Goal: Task Accomplishment & Management: Manage account settings

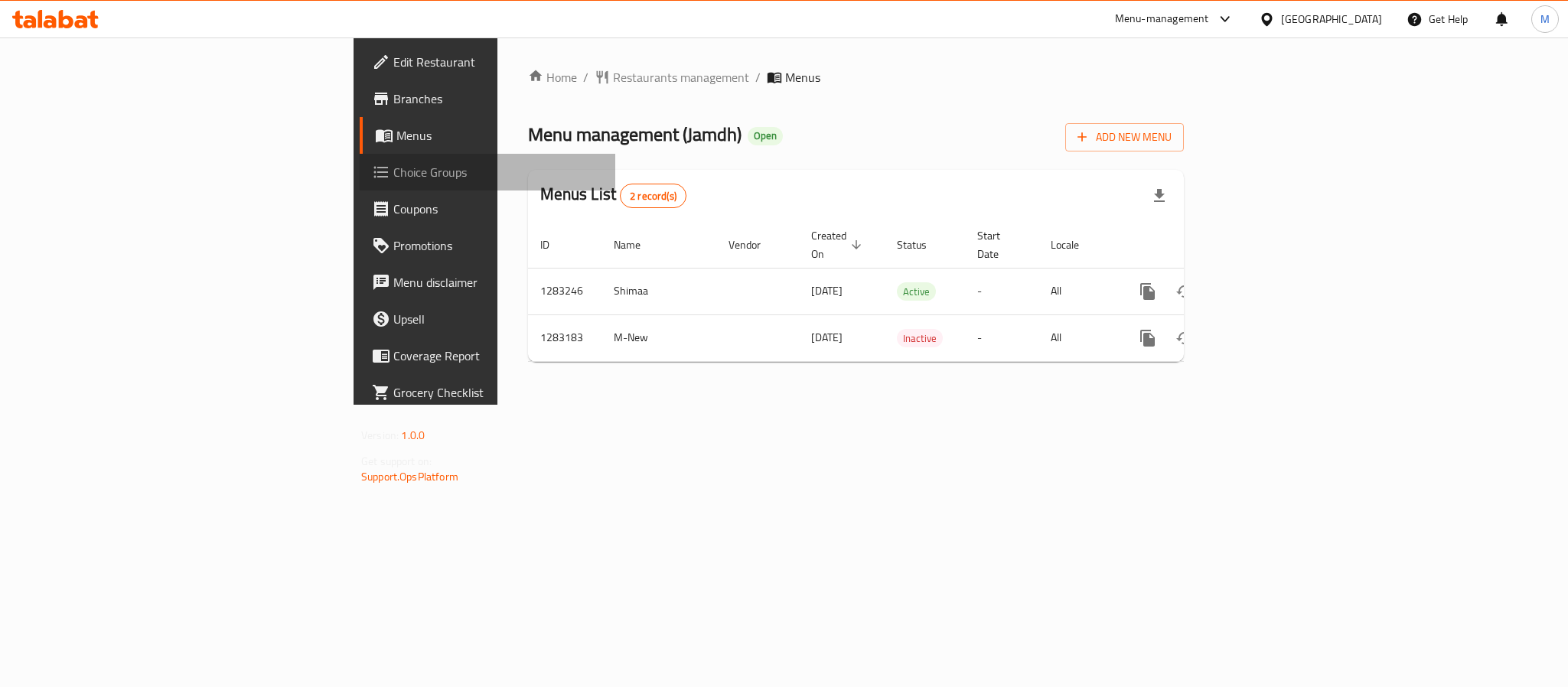
click at [394, 178] on span "Choice Groups" at bounding box center [498, 171] width 209 height 18
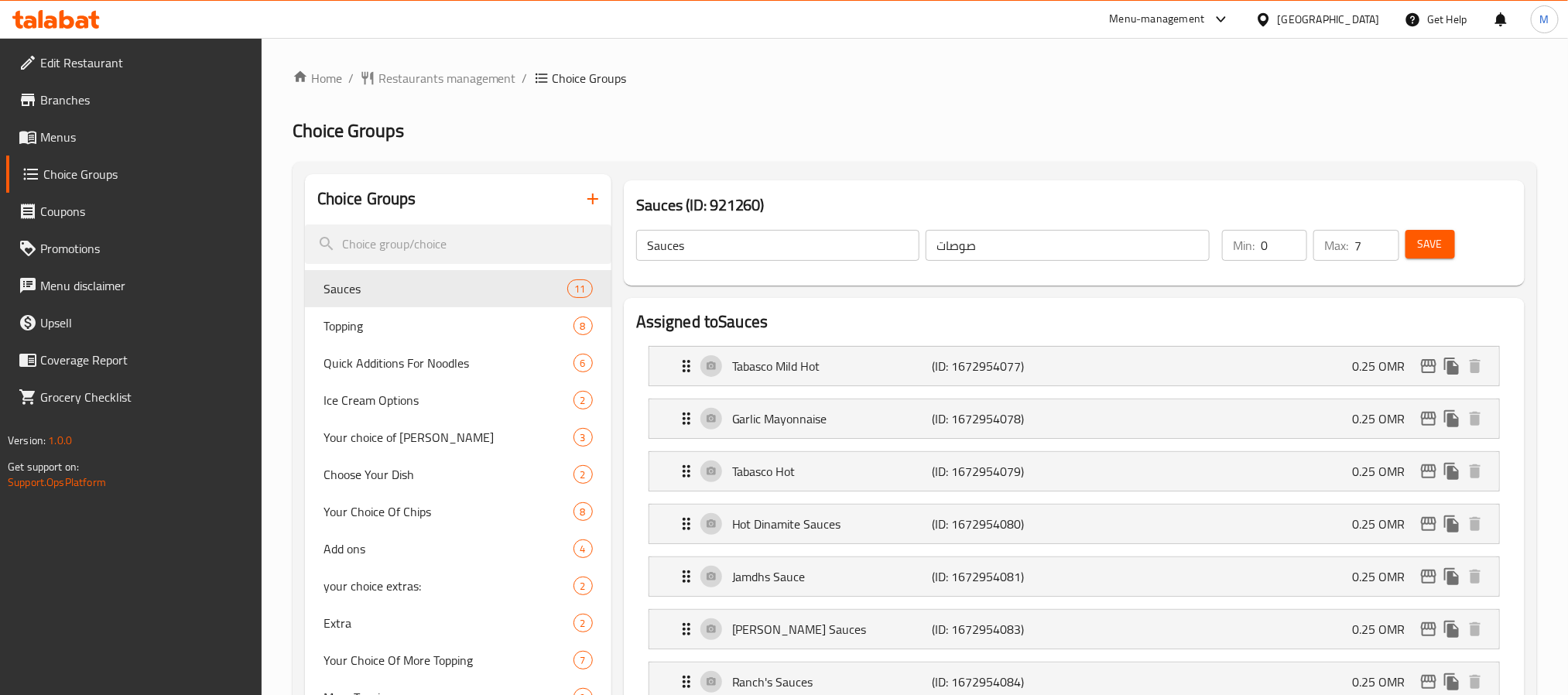
click at [412, 264] on nav "Sauces 11 Topping 8 Quick Additions For Noodles 6 Ice Cream Options 2 Your choi…" at bounding box center [458, 549] width 307 height 570
click at [406, 254] on input "search" at bounding box center [458, 244] width 307 height 39
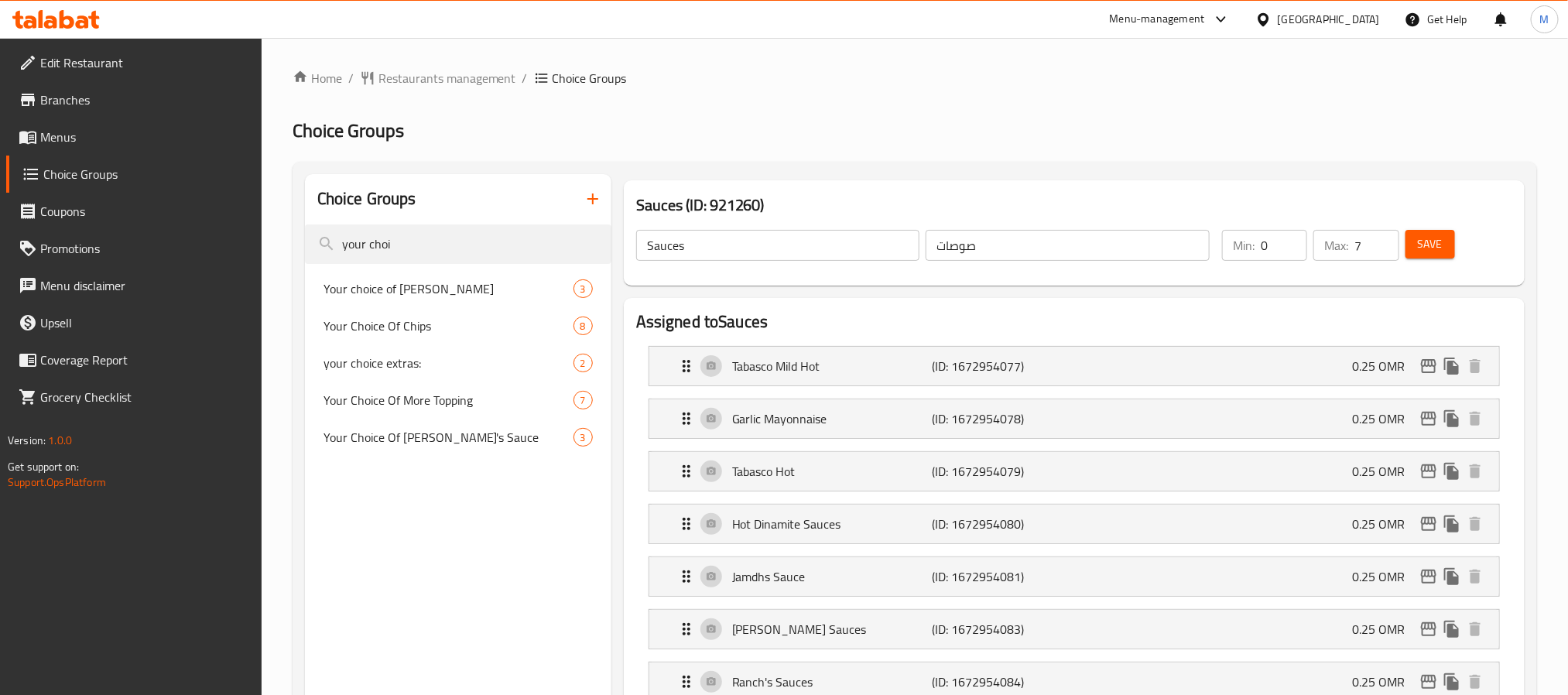
type input "your choi"
click at [400, 441] on span "Your Choice Of [PERSON_NAME]'s Sauce" at bounding box center [448, 437] width 250 height 18
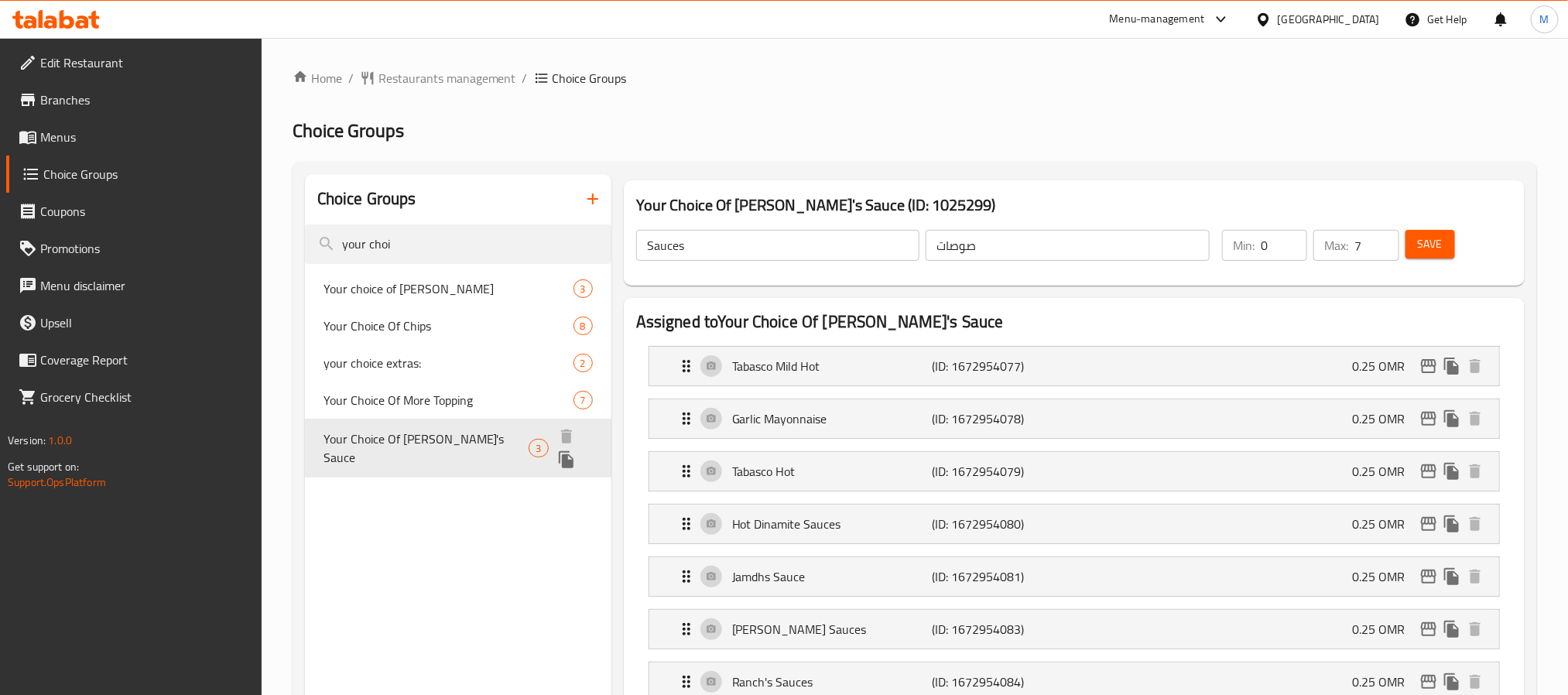
type input "Your Choice Of [PERSON_NAME]'s Sauce"
type input "اختيارك من صلصة جامدة"
type input "3"
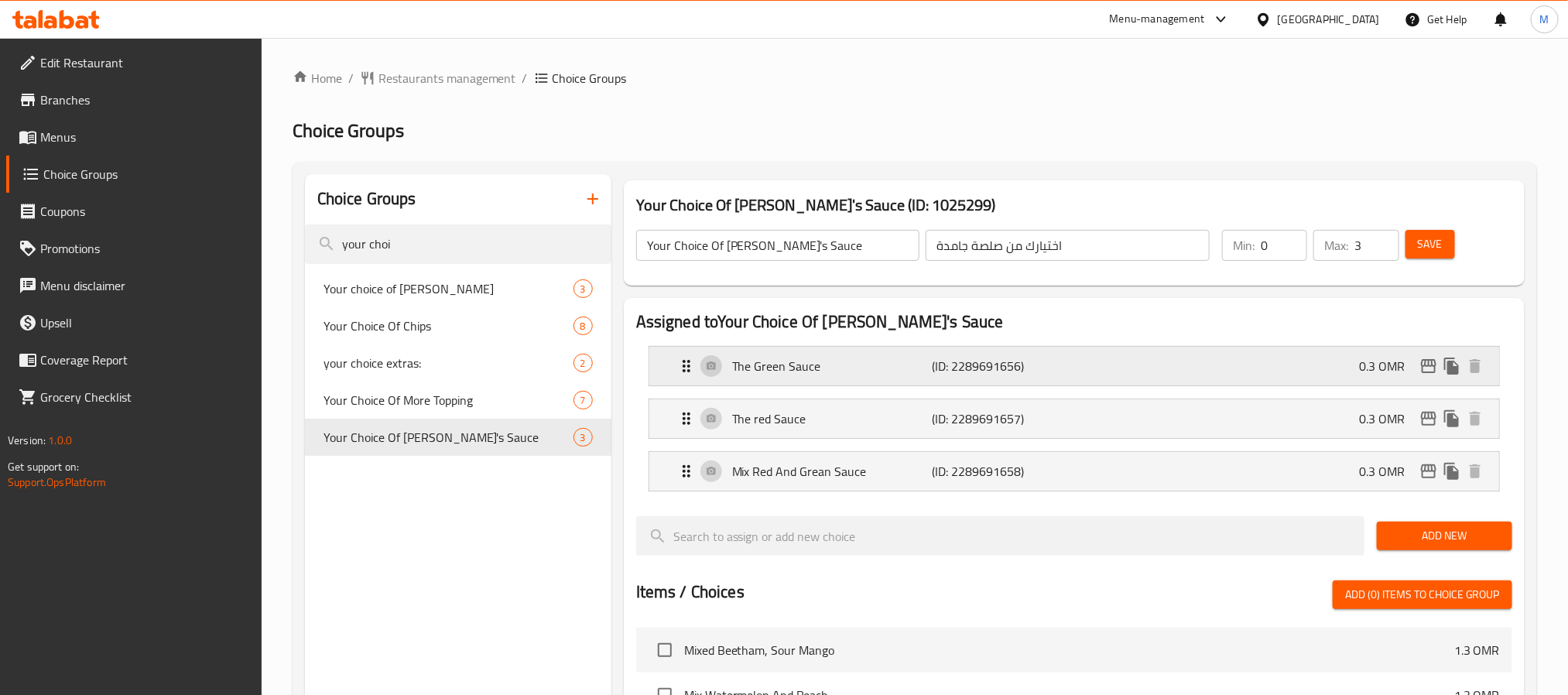
click at [940, 369] on p "(ID: 2289691656)" at bounding box center [998, 366] width 133 height 18
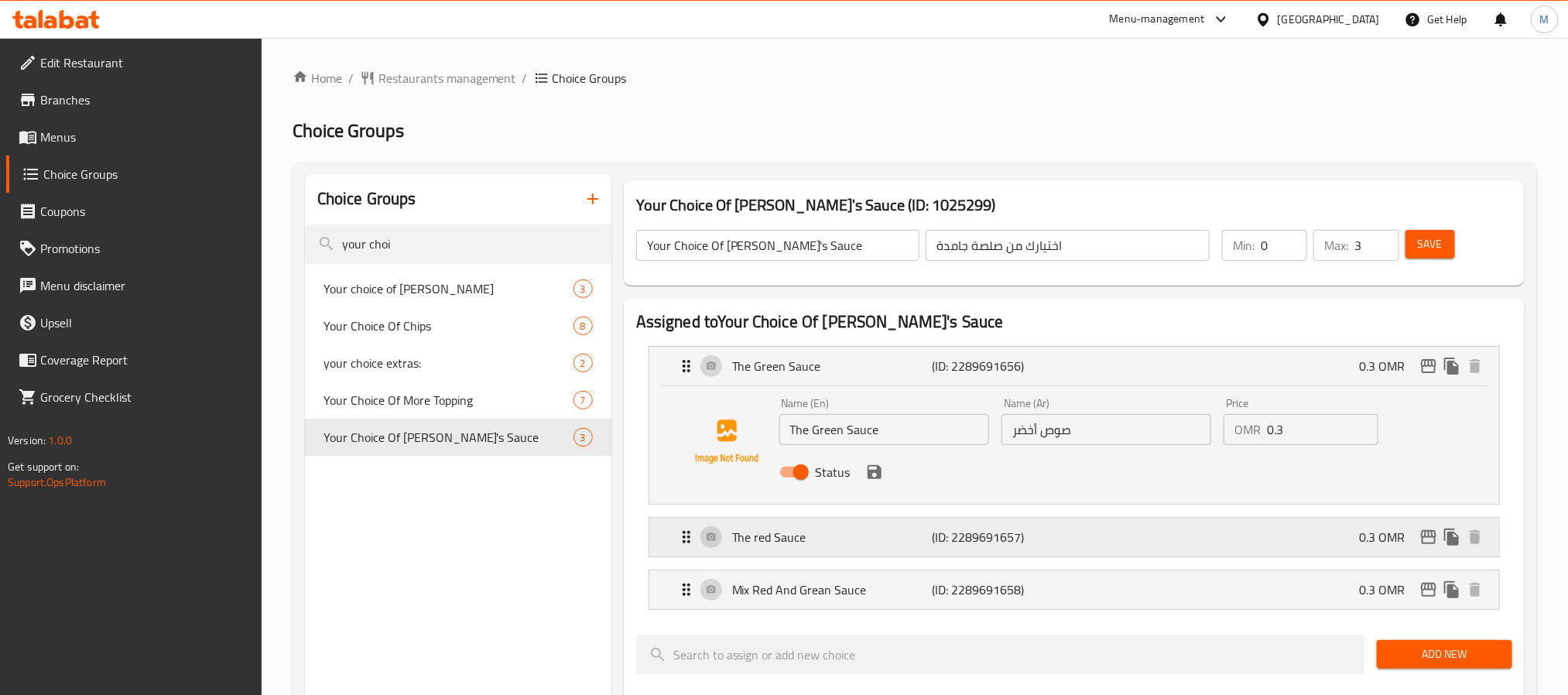
click at [917, 542] on p "The red Sauce" at bounding box center [831, 537] width 200 height 18
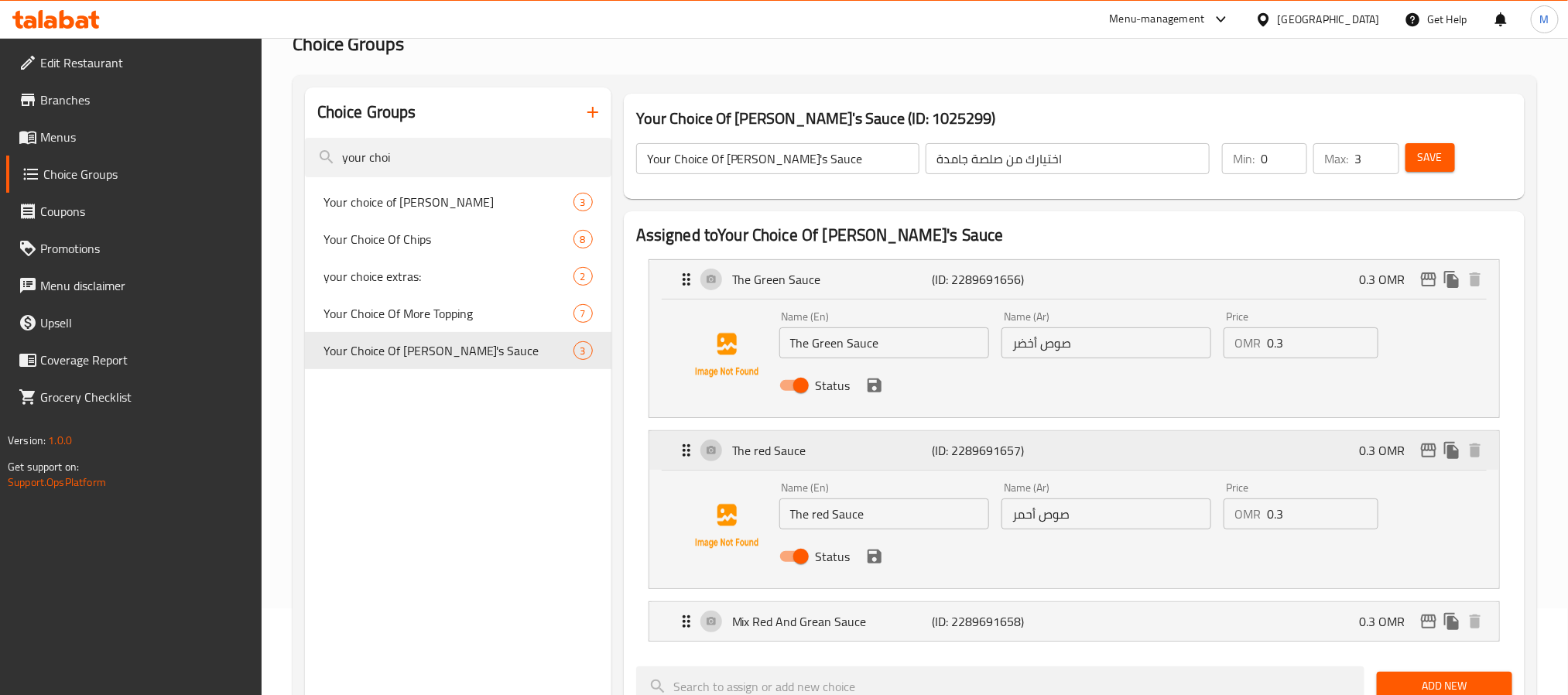
scroll to position [232, 0]
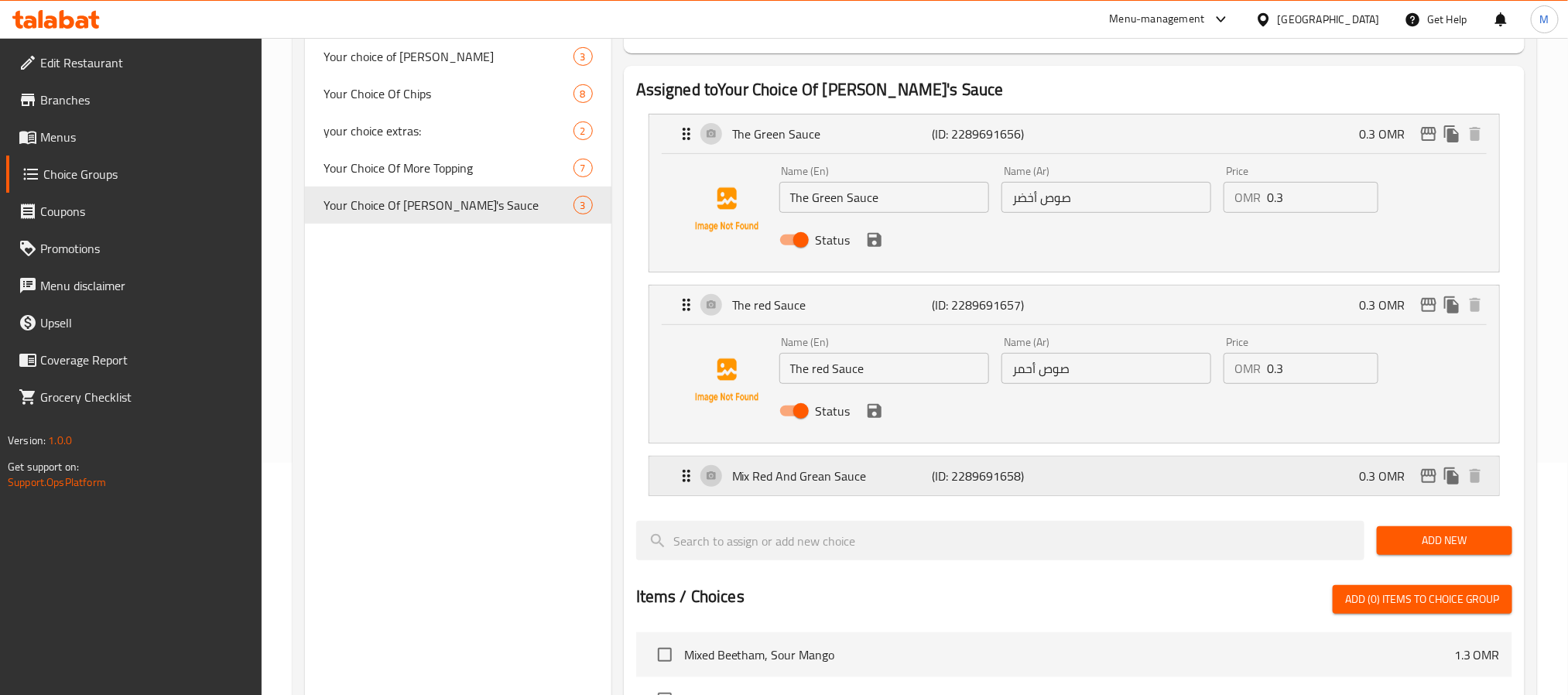
click at [1007, 486] on p "(ID: 2289691658)" at bounding box center [998, 475] width 133 height 18
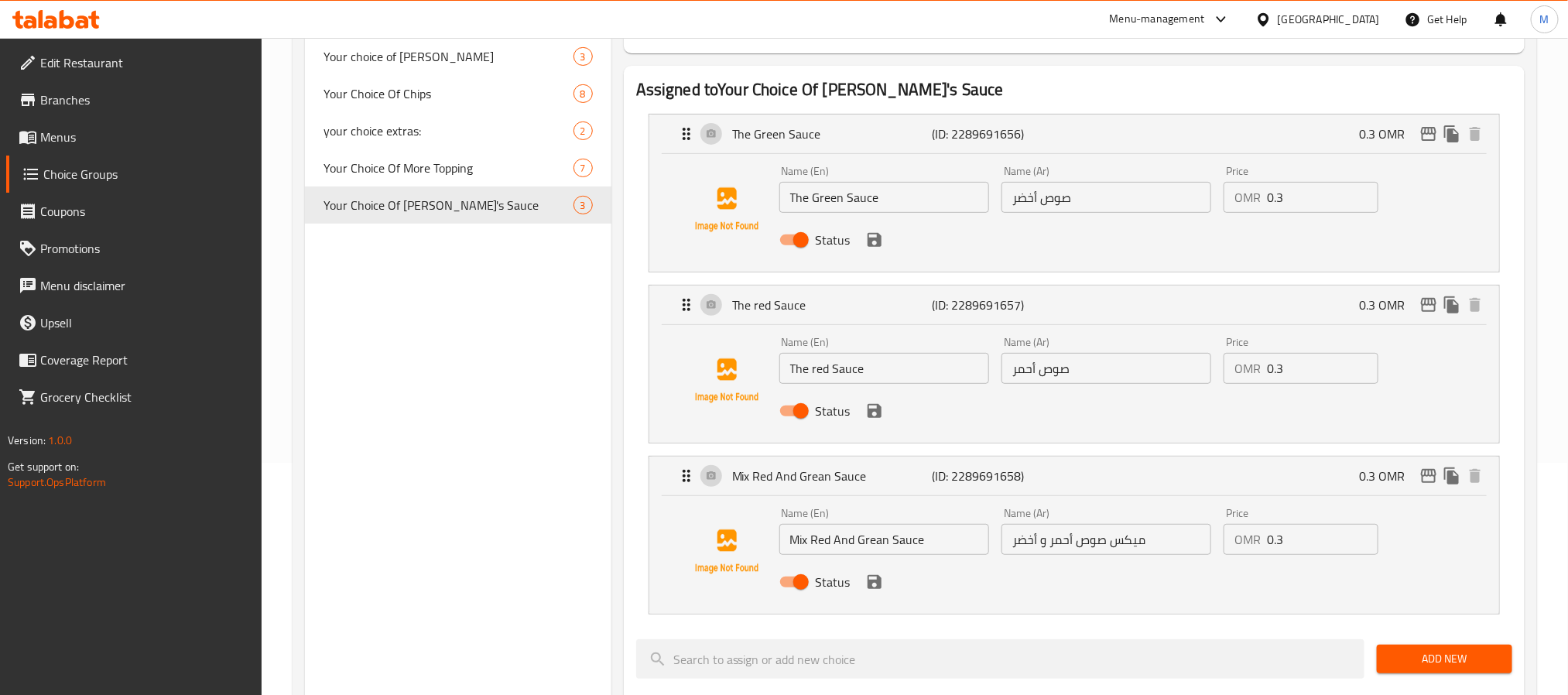
click at [880, 544] on input "Mix Red And Grean Sauce" at bounding box center [884, 539] width 209 height 31
type input "Mix Red And Green Sauce"
click at [1534, 284] on div "Choice Groups your [PERSON_NAME] Your choice of Sacues 3 Your Choice Of Chips 8…" at bounding box center [914, 615] width 1244 height 1372
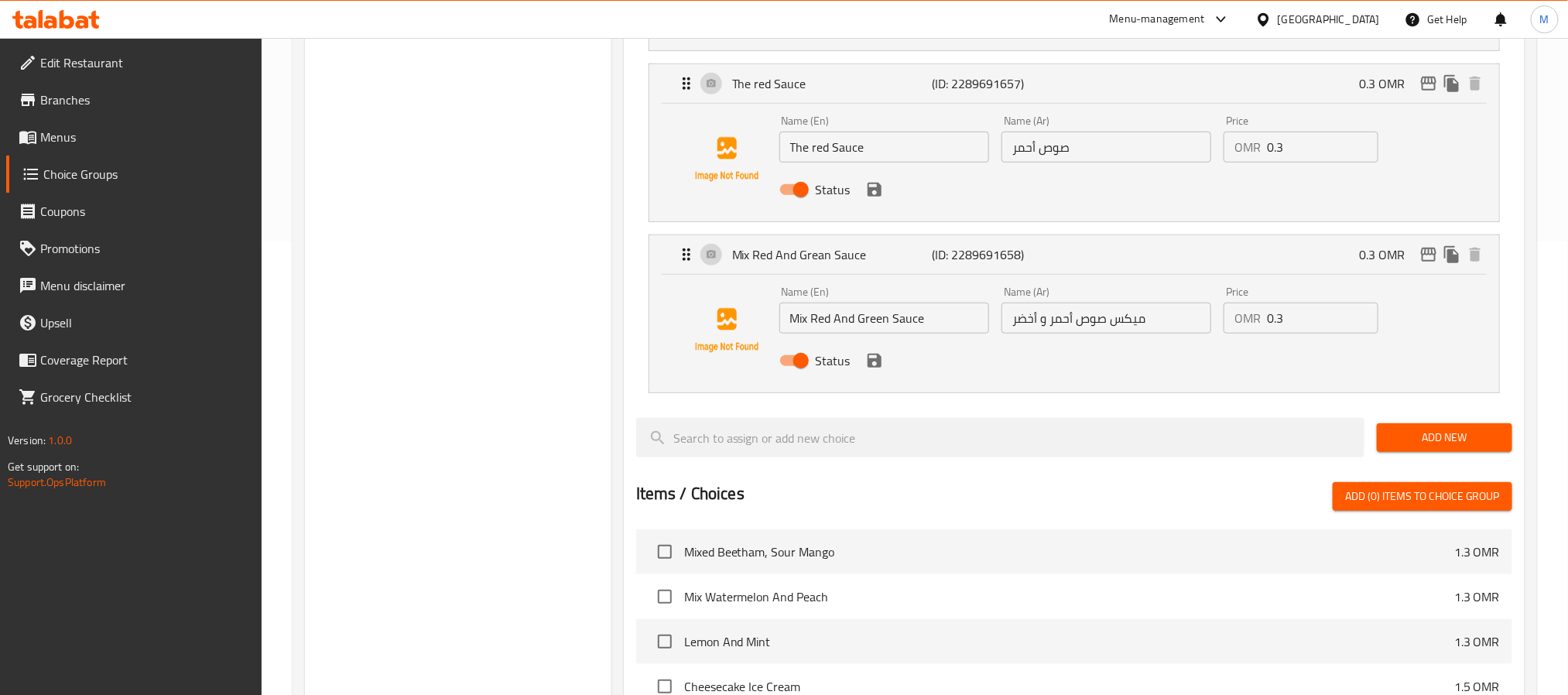
scroll to position [291, 0]
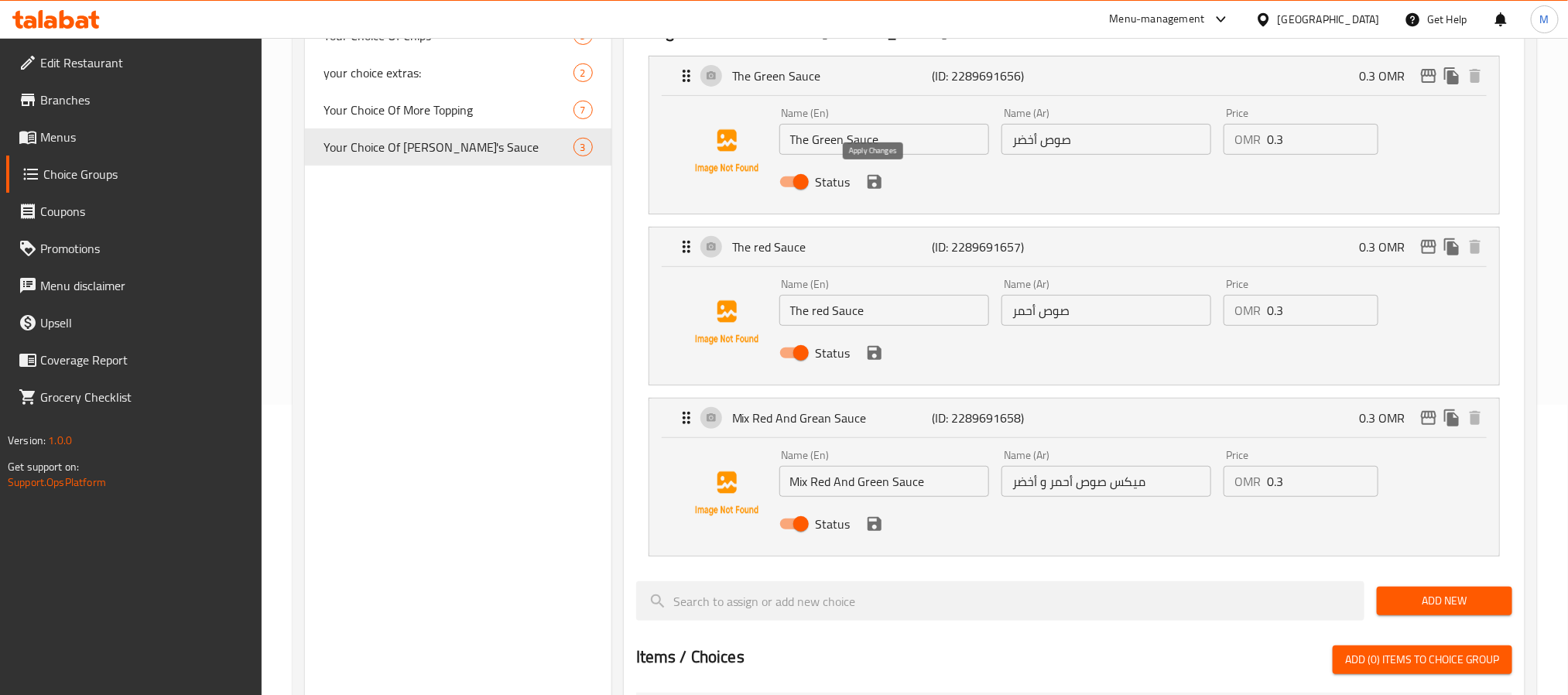
click at [878, 186] on icon "save" at bounding box center [874, 181] width 14 height 14
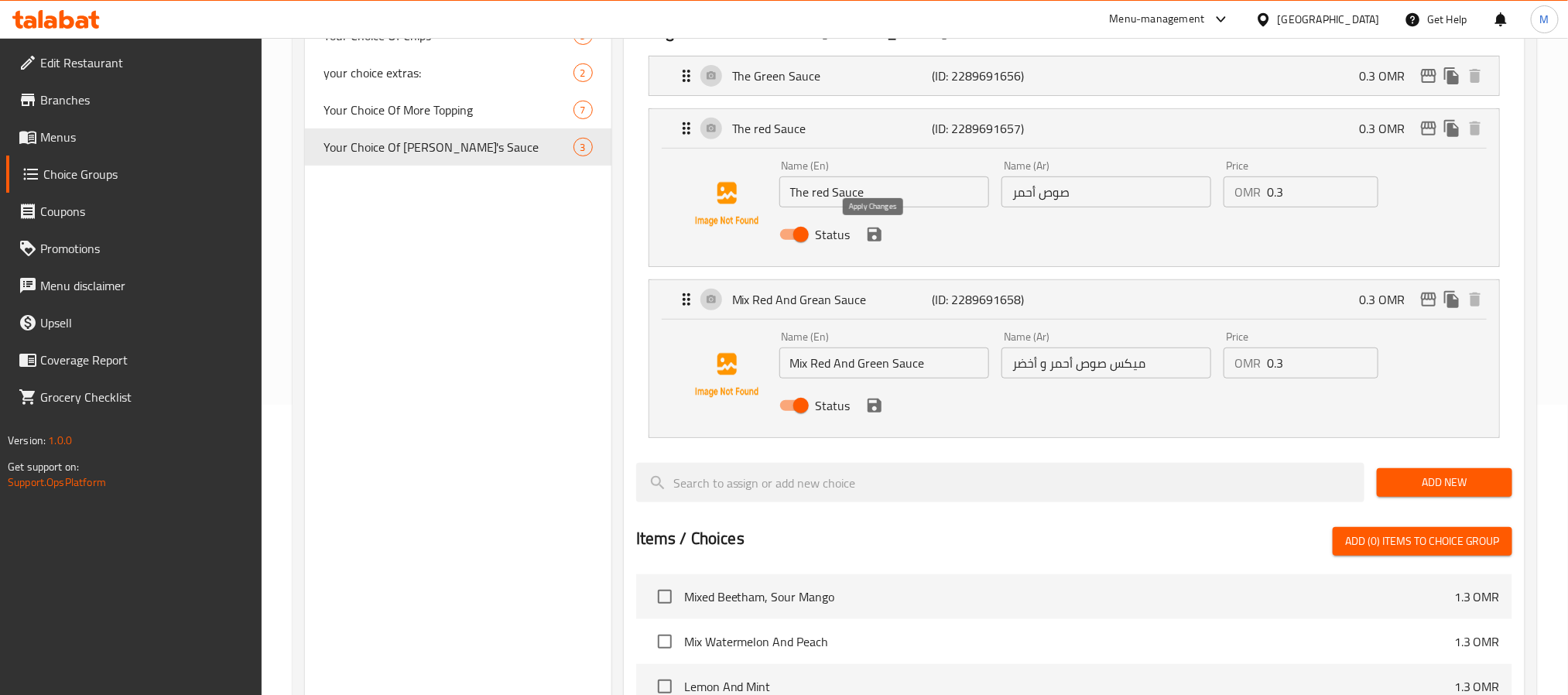
click at [877, 242] on icon "save" at bounding box center [874, 234] width 14 height 14
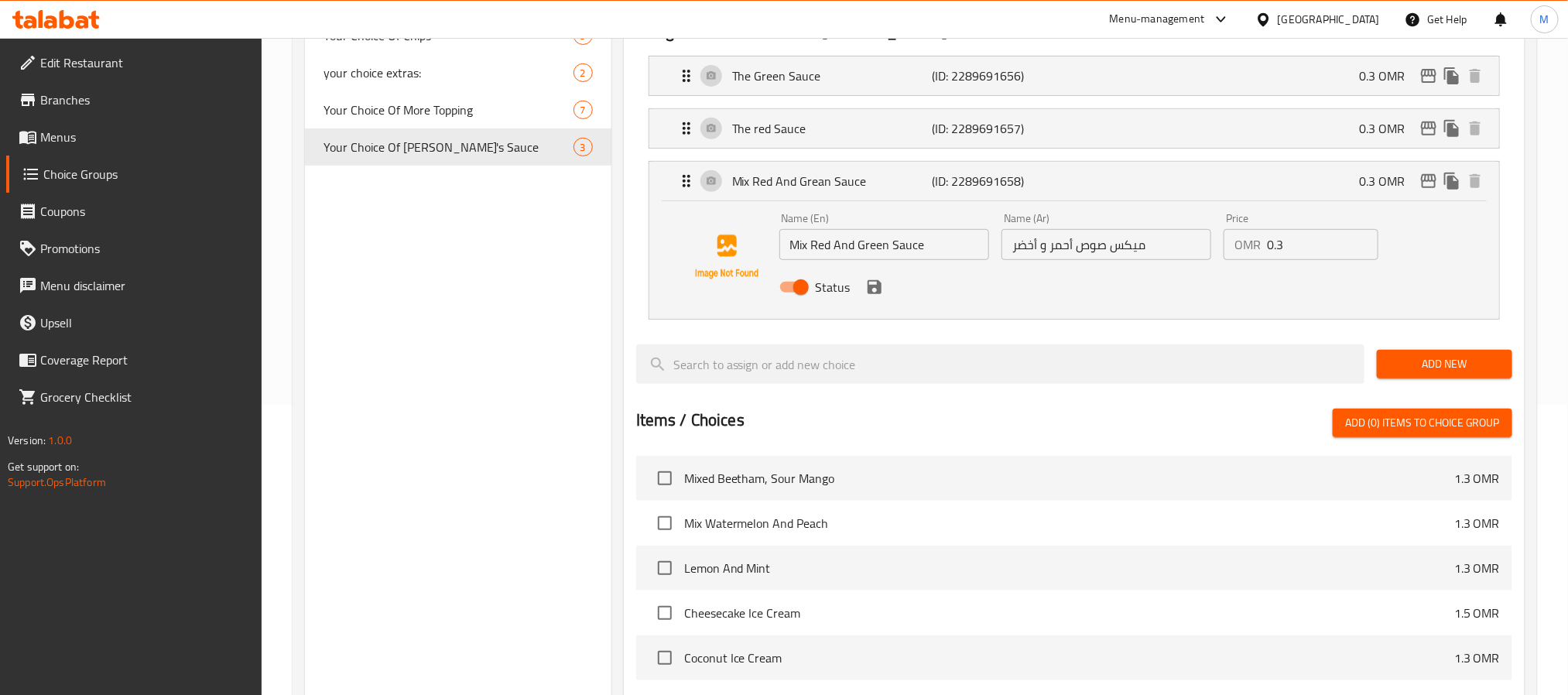
click at [874, 281] on icon "save" at bounding box center [874, 287] width 18 height 18
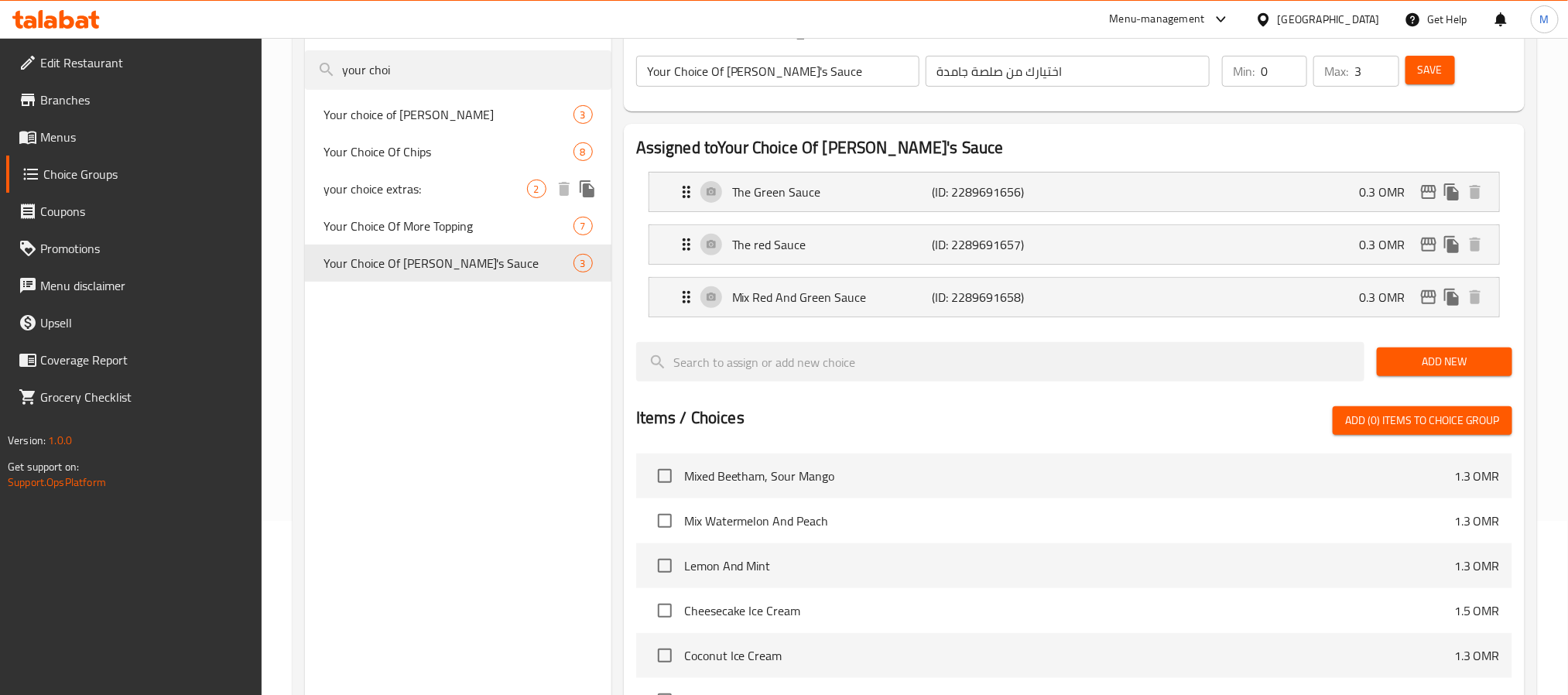
scroll to position [0, 0]
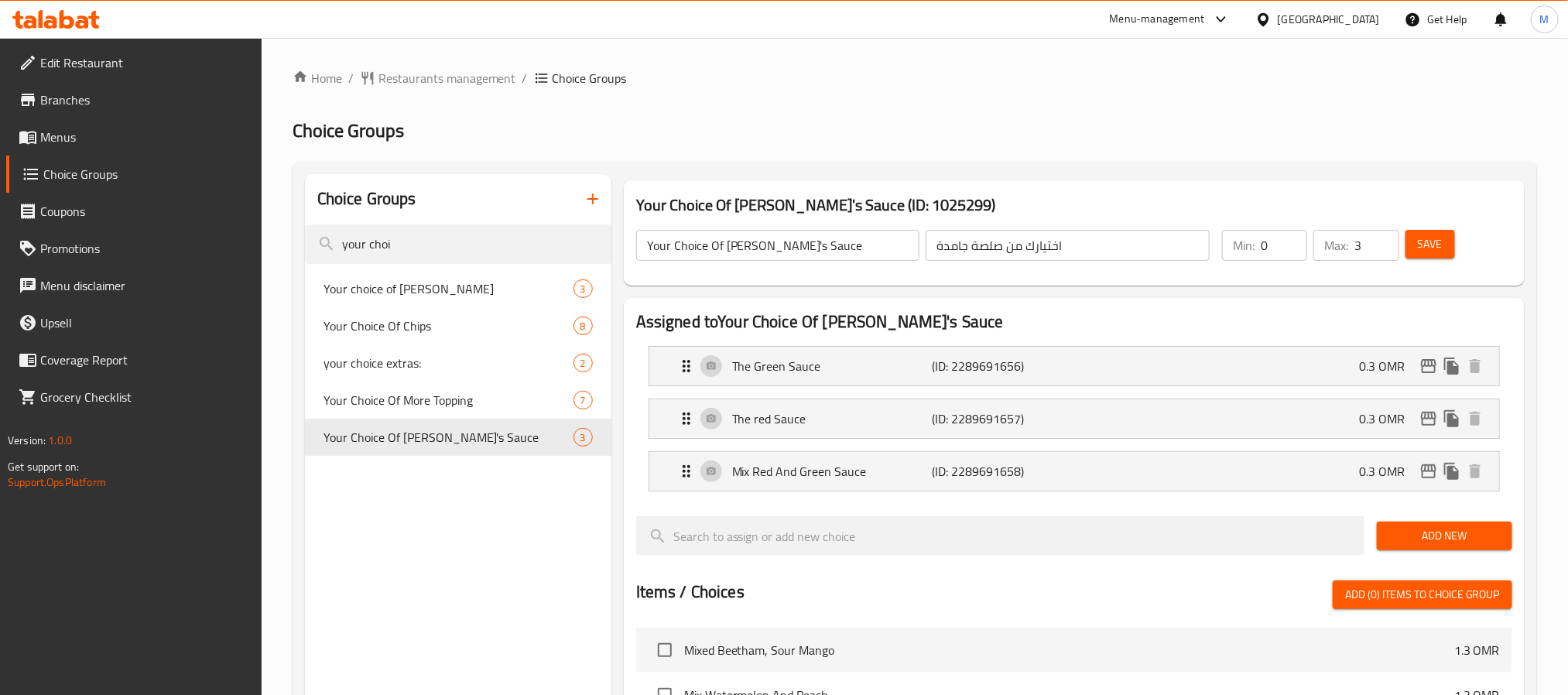
click at [1417, 247] on span "Save" at bounding box center [1429, 244] width 25 height 19
drag, startPoint x: 963, startPoint y: 418, endPoint x: 765, endPoint y: 486, distance: 209.4
click at [957, 418] on nav "The Green Sauce (ID: 2289691656) 0.3 OMR Name (En) The Green Sauce Name (En) Na…" at bounding box center [1074, 419] width 876 height 170
click at [787, 416] on p "The red Sauce" at bounding box center [831, 418] width 200 height 18
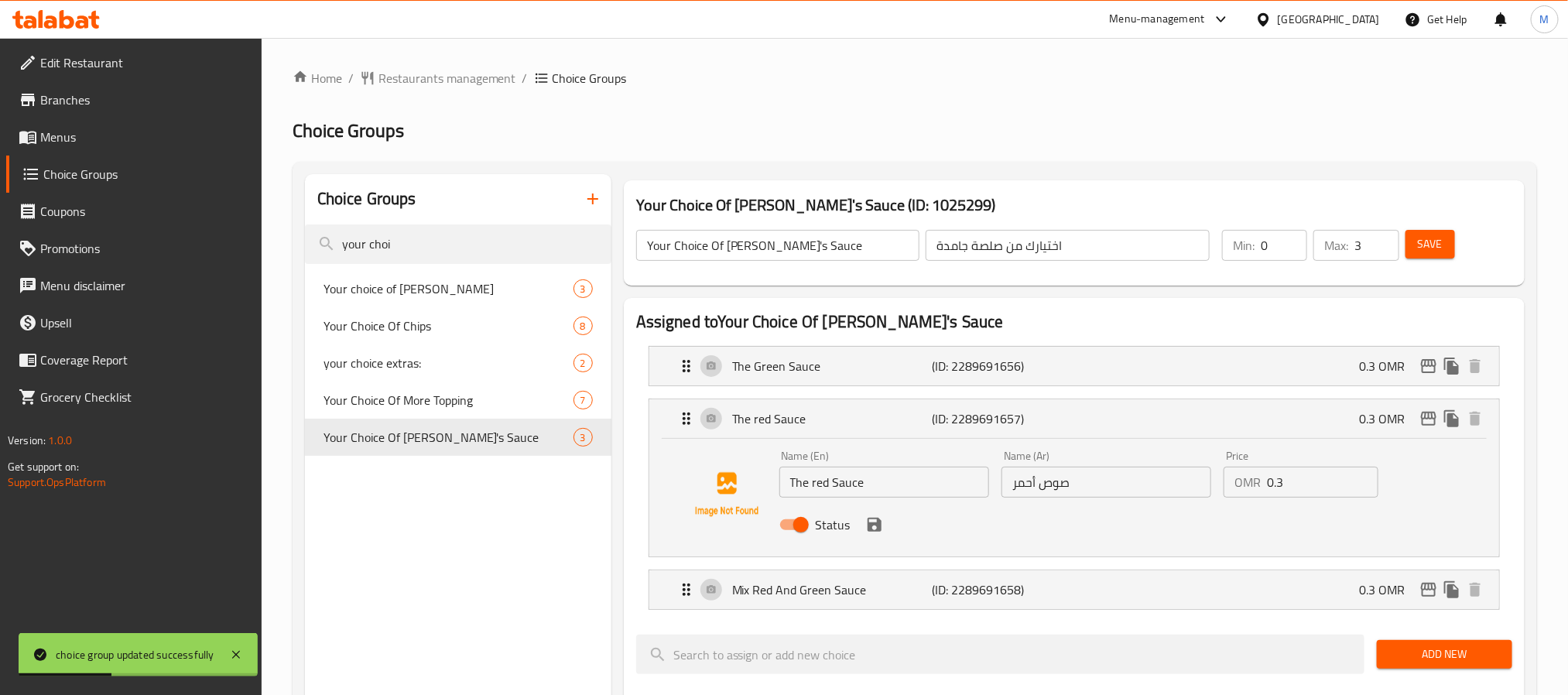
click at [817, 490] on input "The red Sauce" at bounding box center [884, 482] width 209 height 31
click at [879, 532] on icon "save" at bounding box center [874, 524] width 18 height 18
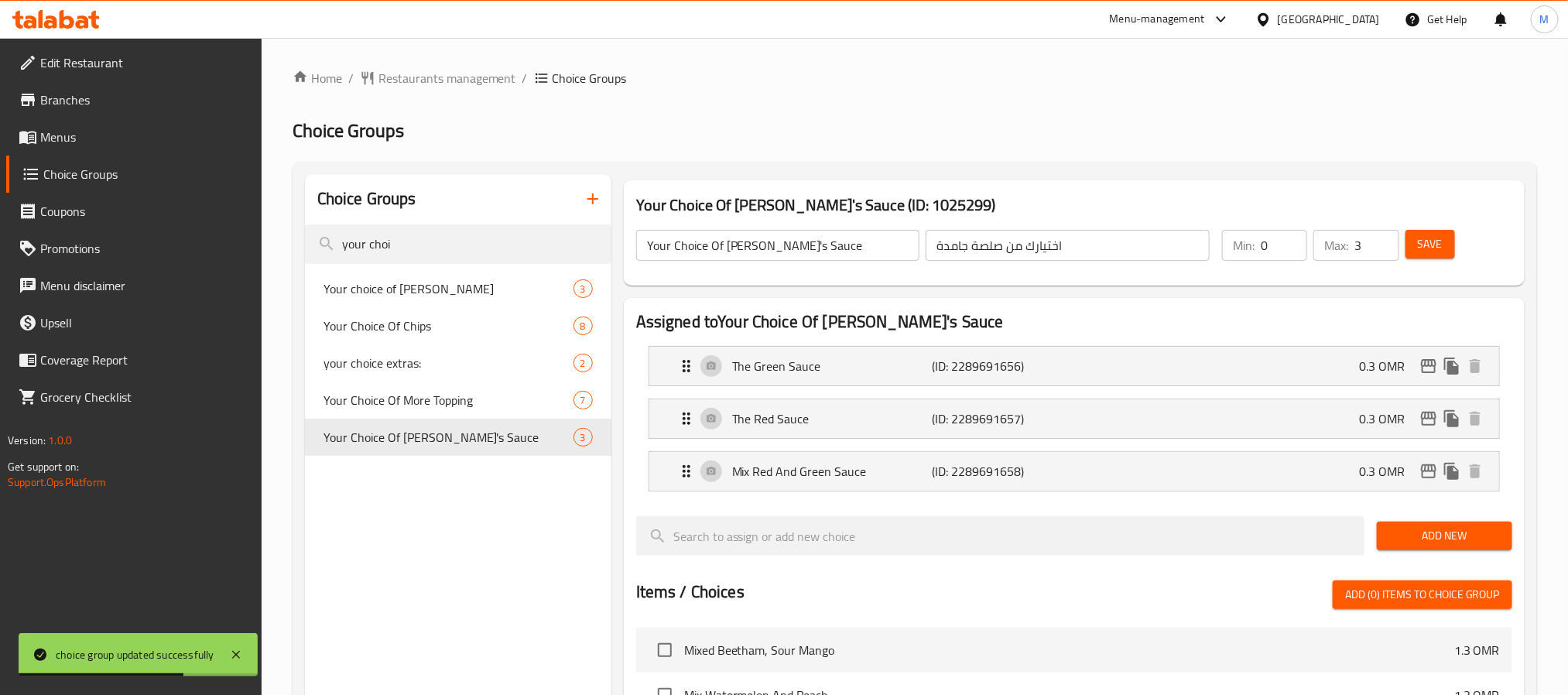
type input "The Red Sauce"
click at [1415, 253] on button "Save" at bounding box center [1430, 244] width 50 height 29
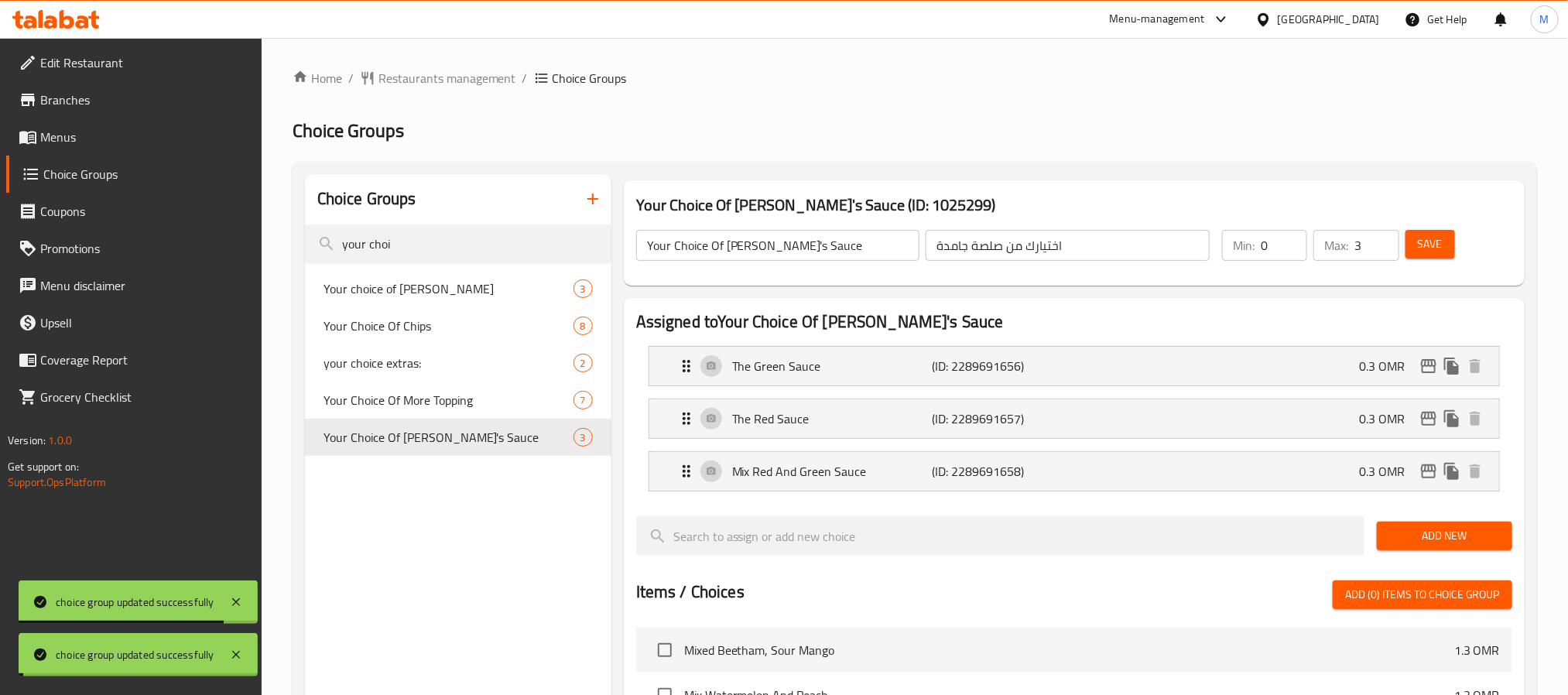
click at [866, 469] on div "Home / Restaurants management / Choice Groups Choice Groups Choice Groups your …" at bounding box center [914, 624] width 1244 height 1109
click at [871, 411] on p "The Red Sauce" at bounding box center [831, 418] width 200 height 18
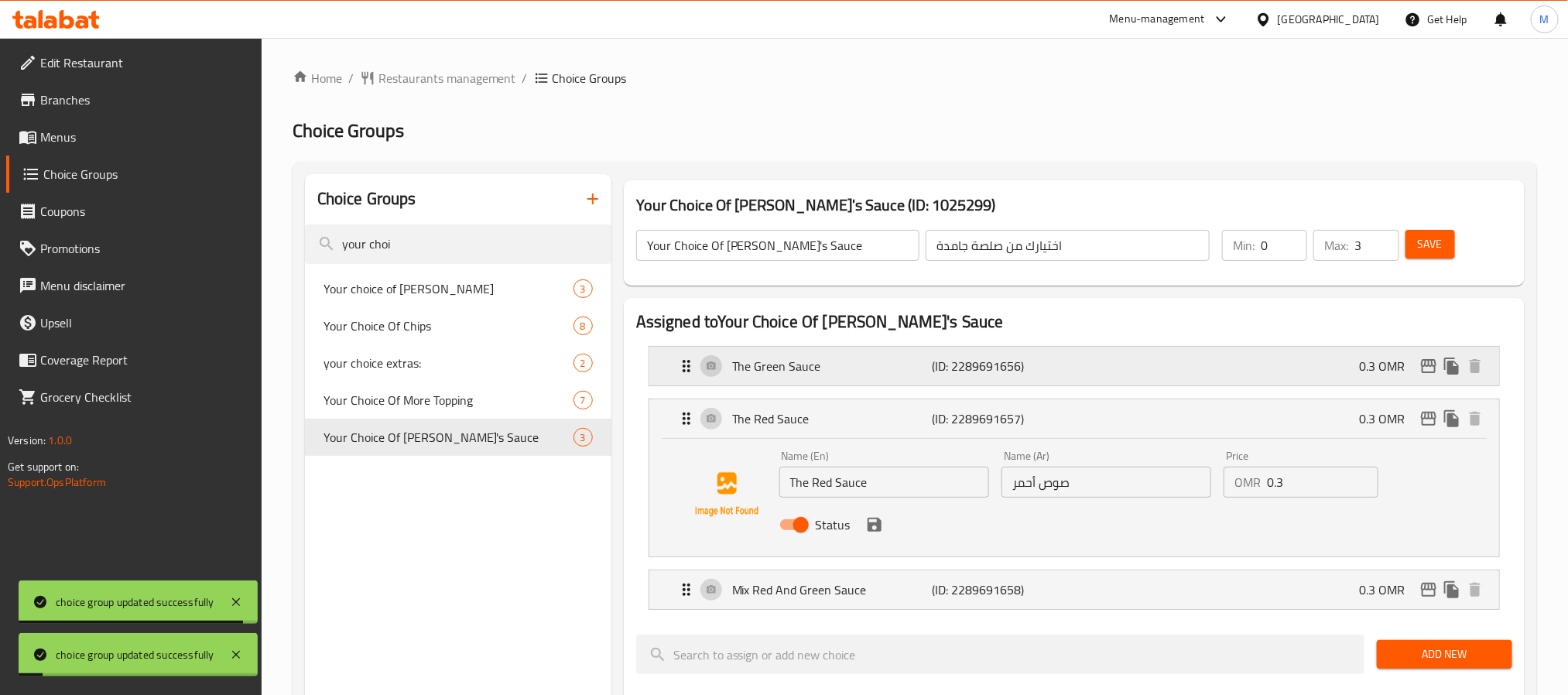
click at [887, 364] on p "The Green Sauce" at bounding box center [831, 366] width 200 height 18
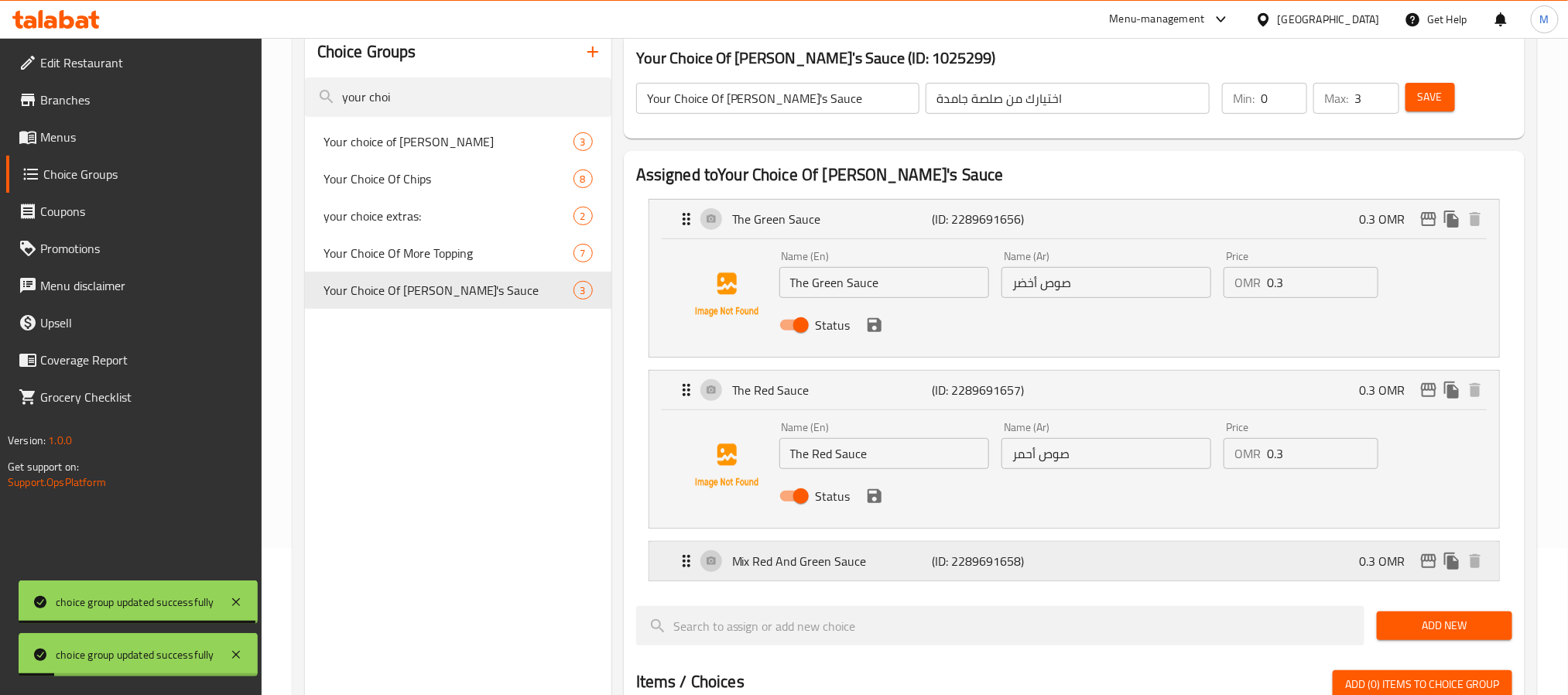
scroll to position [232, 0]
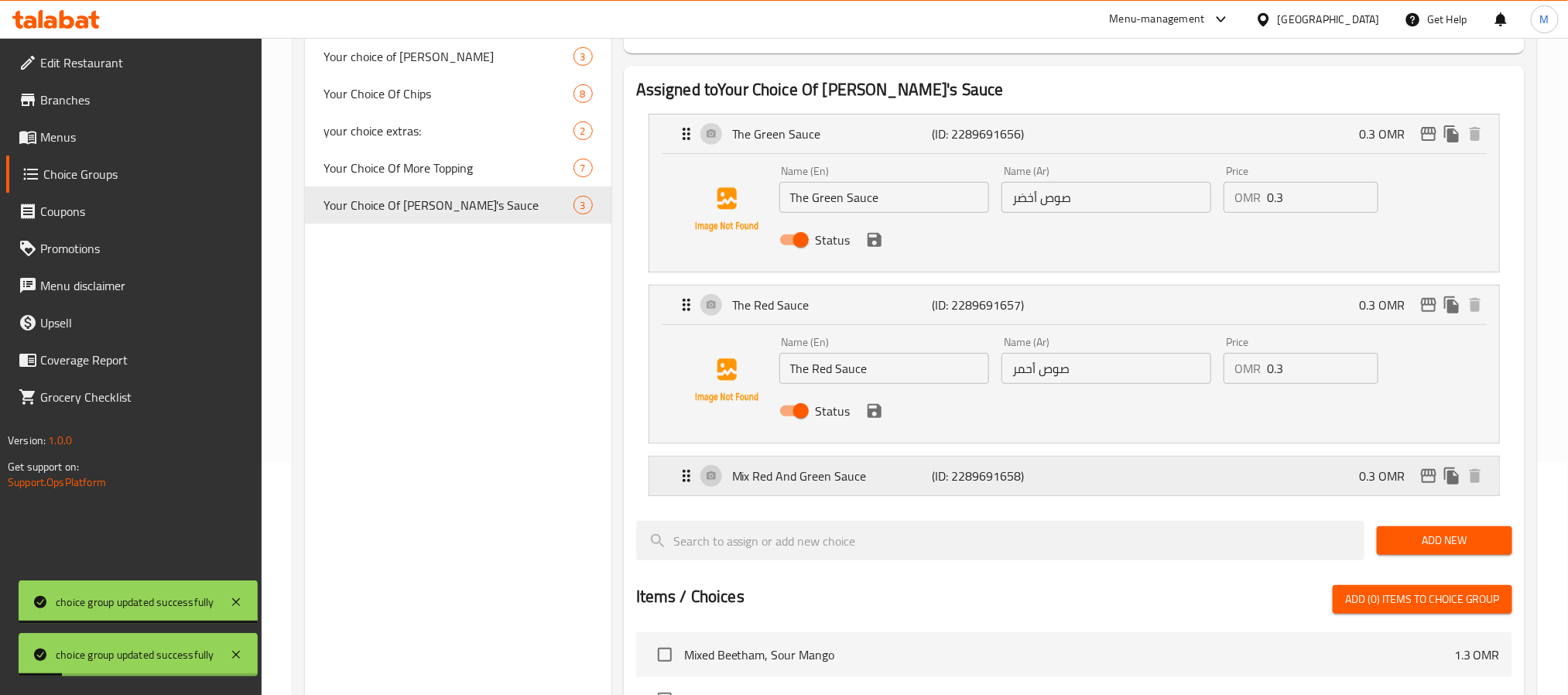
click at [901, 477] on p "Mix Red And Green Sauce" at bounding box center [831, 475] width 200 height 18
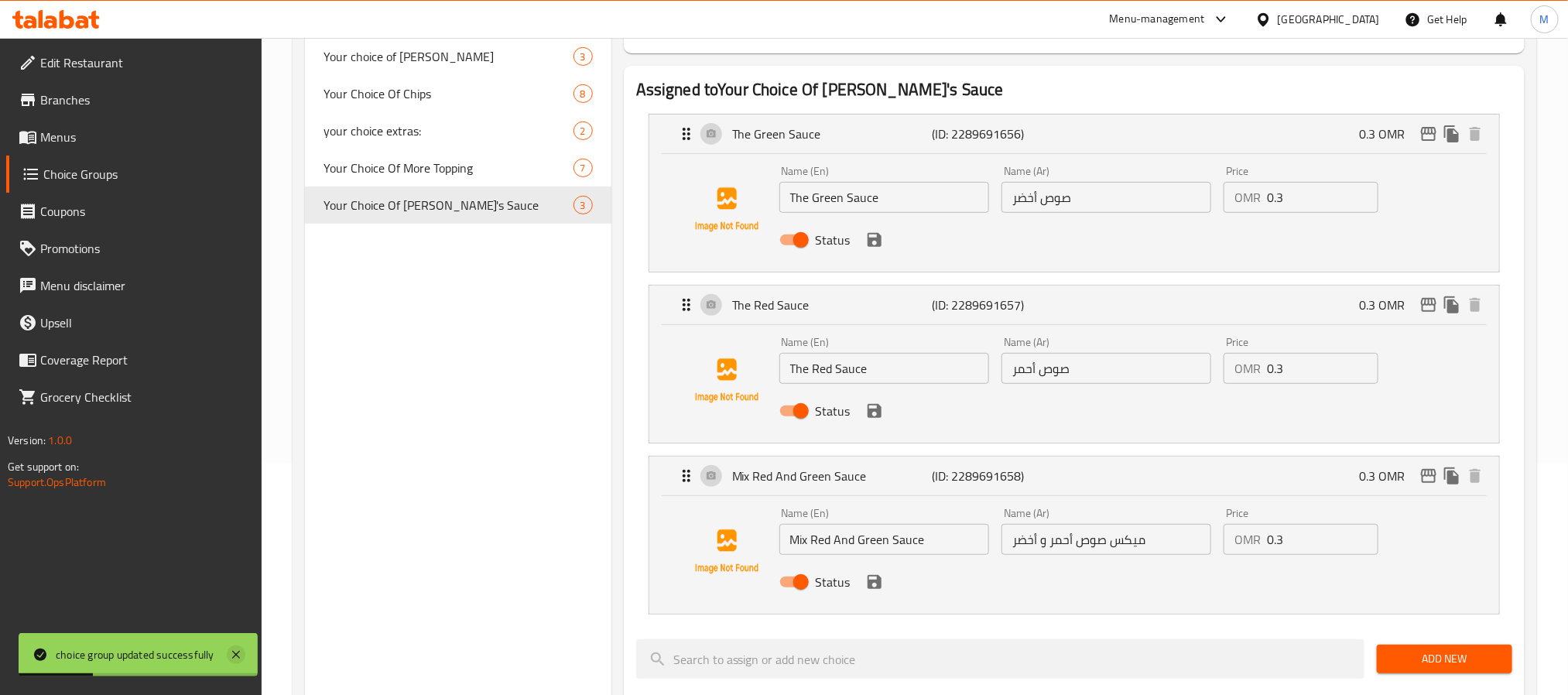
click at [233, 656] on icon at bounding box center [236, 654] width 18 height 18
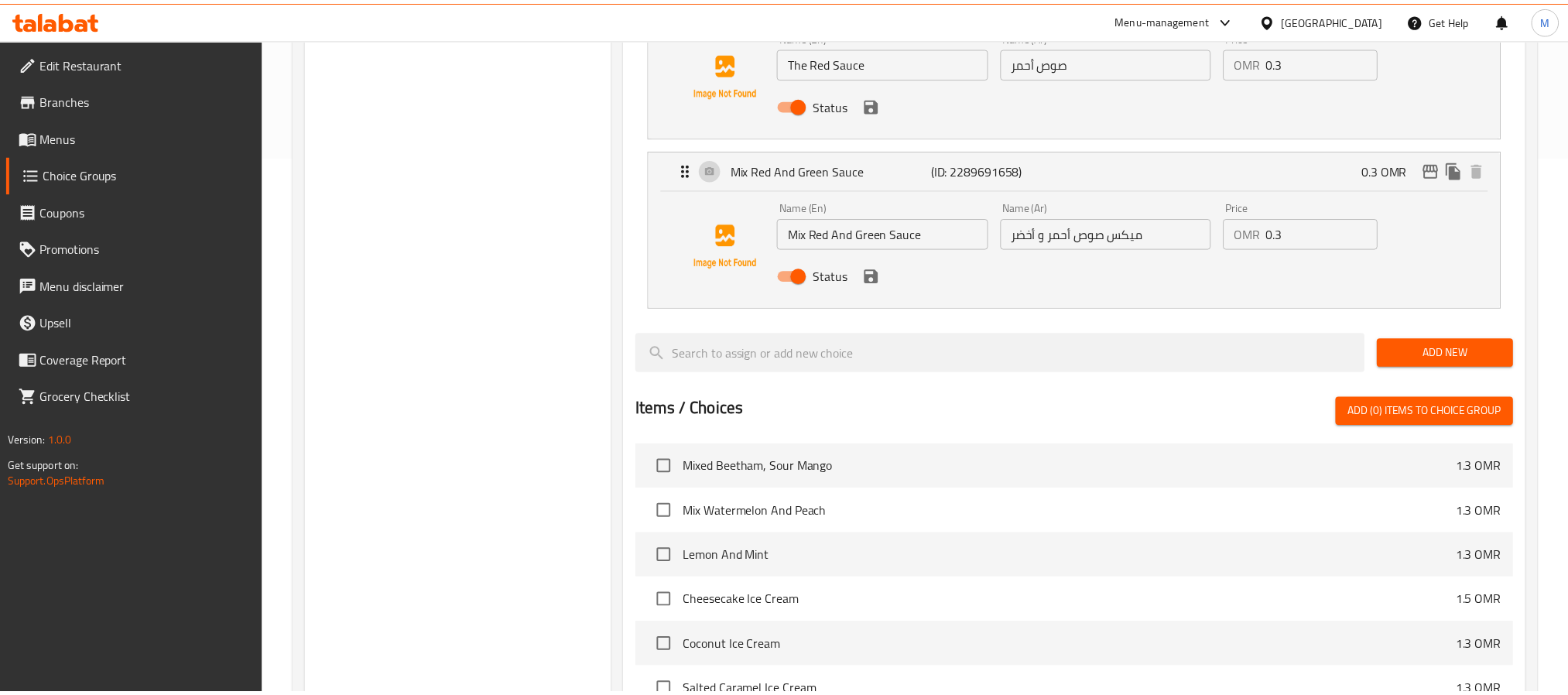
scroll to position [871, 0]
